Goal: Check status: Check status

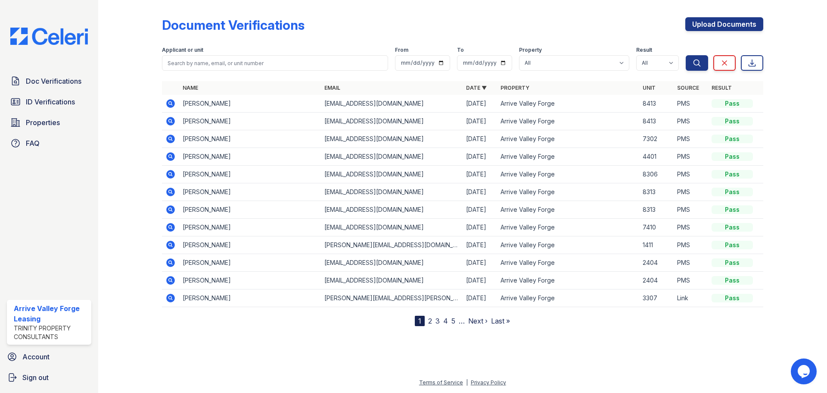
click at [172, 194] on icon at bounding box center [170, 191] width 9 height 9
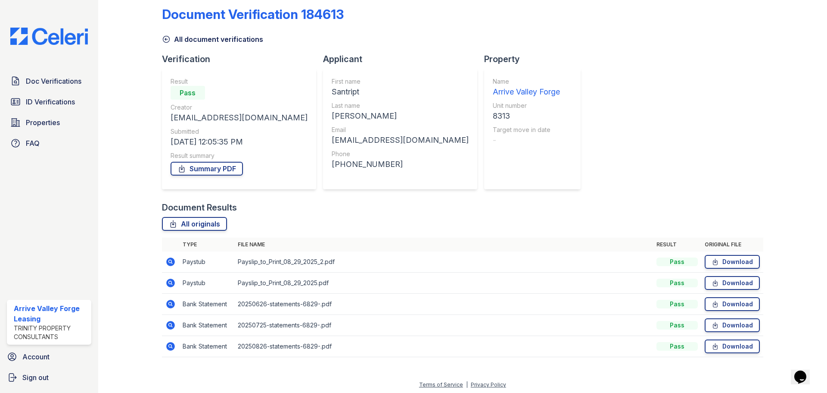
scroll to position [13, 0]
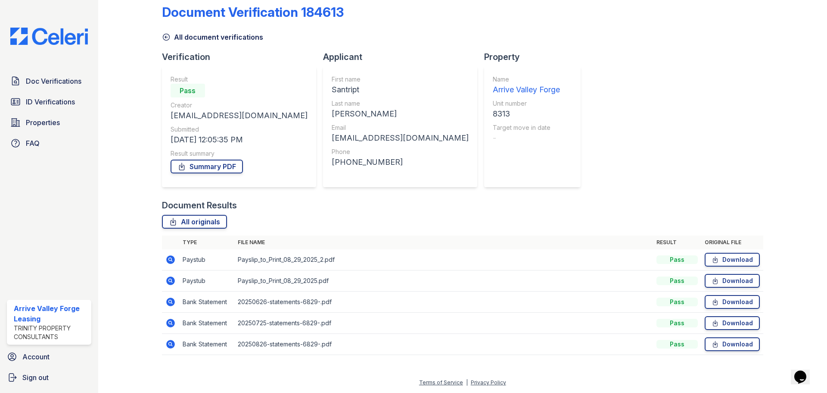
click at [171, 261] on icon at bounding box center [170, 259] width 10 height 10
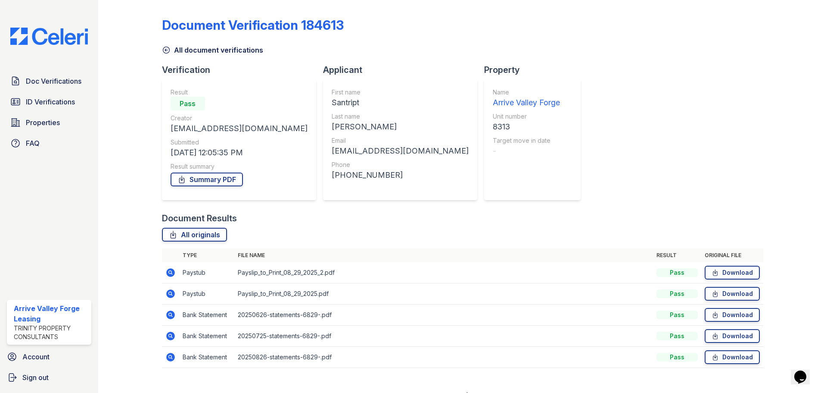
click at [173, 295] on icon at bounding box center [170, 293] width 9 height 9
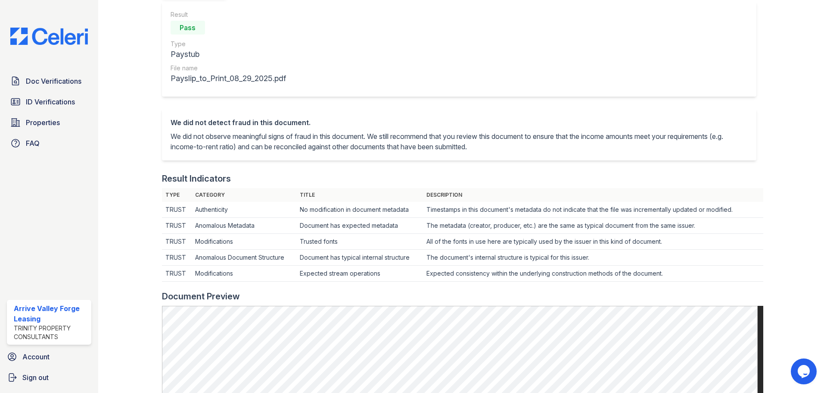
scroll to position [86, 0]
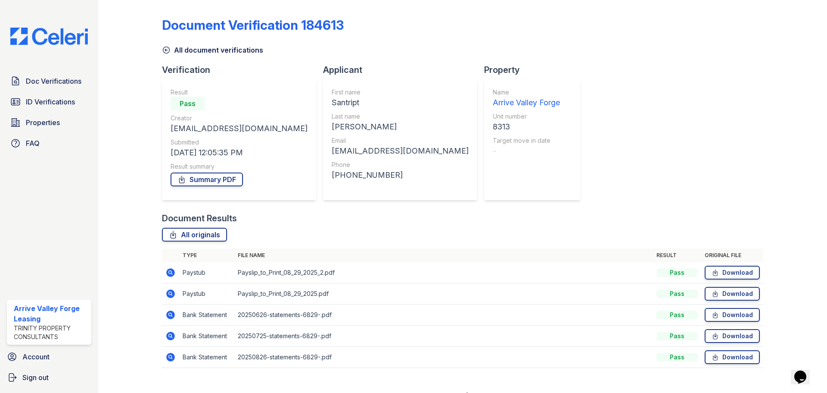
click at [169, 273] on icon at bounding box center [170, 272] width 10 height 10
